Goal: Find specific page/section: Find specific page/section

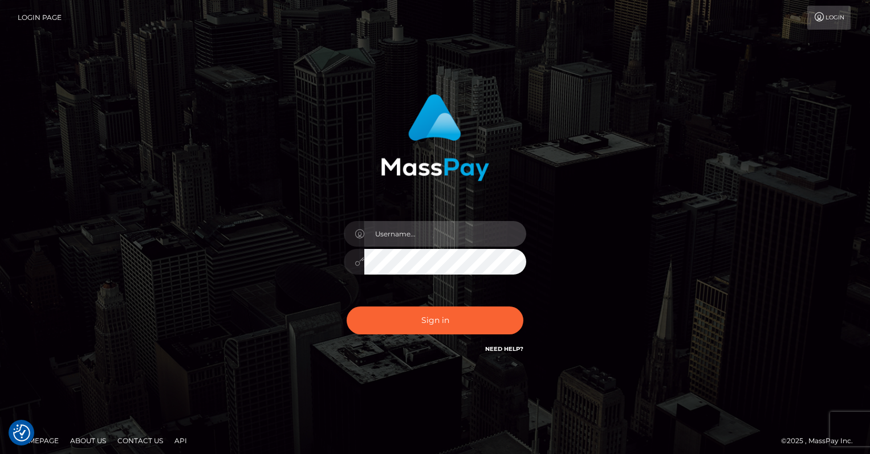
click at [412, 243] on input "text" at bounding box center [445, 234] width 162 height 26
type input "oli.fanvue"
click at [438, 233] on input "text" at bounding box center [445, 234] width 162 height 26
type input "oli.fanvue"
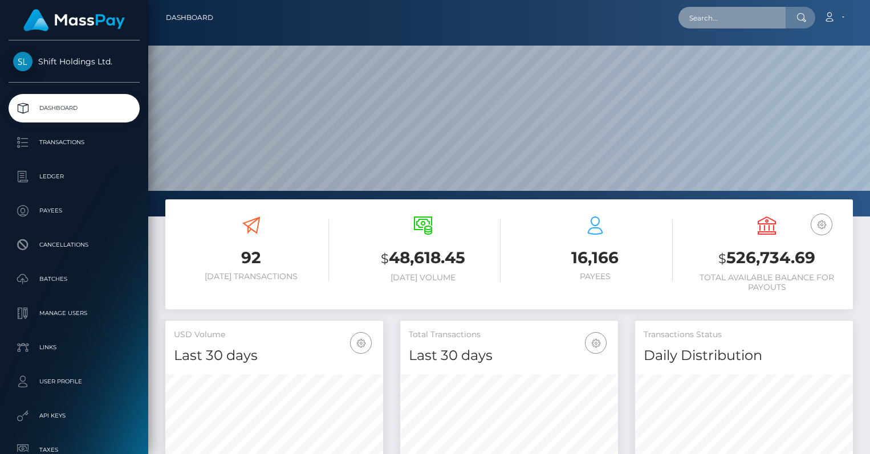
scroll to position [202, 218]
click at [717, 18] on input "text" at bounding box center [731, 18] width 107 height 22
paste input "FVW-20250823-26"
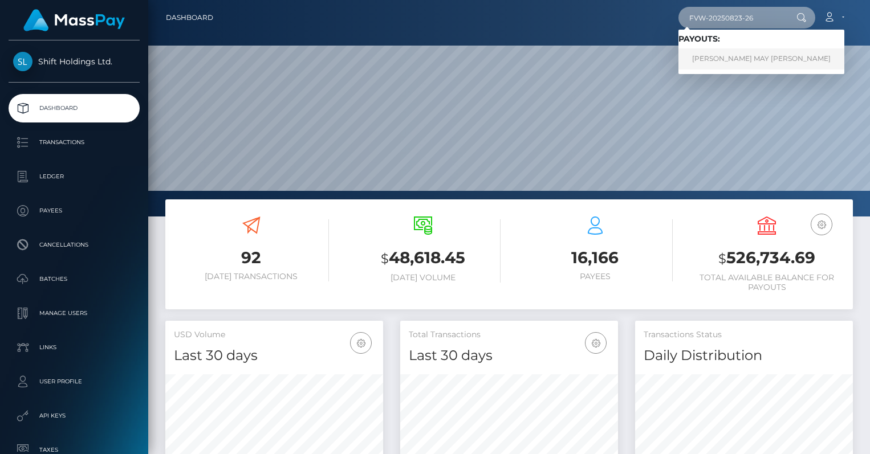
type input "FVW-20250823-26"
click at [720, 62] on link "CASSIDY MAY EYLER" at bounding box center [761, 58] width 166 height 21
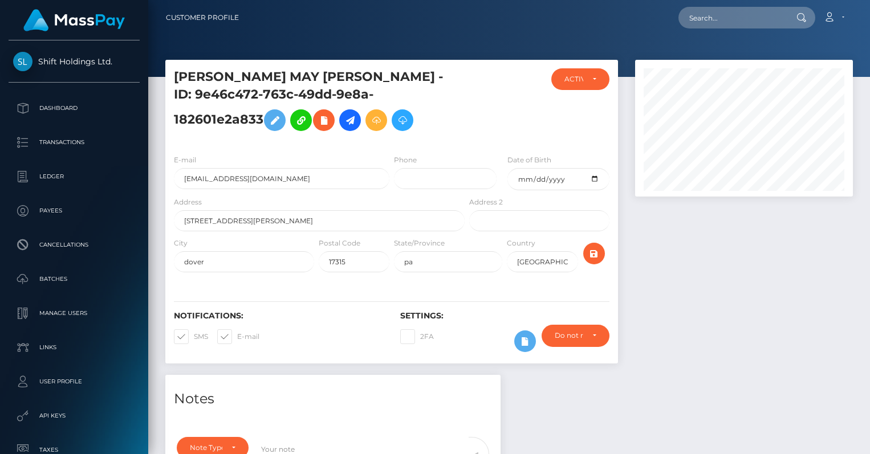
scroll to position [137, 218]
drag, startPoint x: 284, startPoint y: 194, endPoint x: 164, endPoint y: 192, distance: 120.3
click at [164, 192] on div "[PERSON_NAME] MAY [PERSON_NAME] - ID: 9e46c472-763c-49dd-9e8a-182601e2a833 ACTI…" at bounding box center [392, 217] width 470 height 315
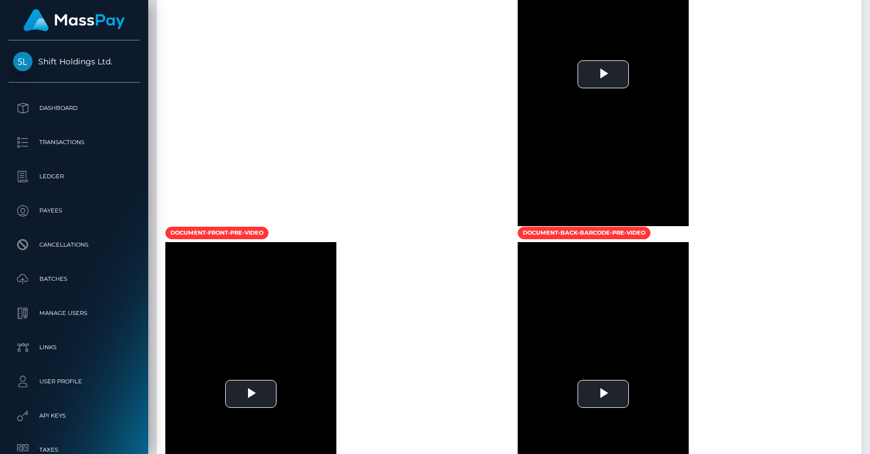
scroll to position [770, 0]
